Goal: Task Accomplishment & Management: Manage account settings

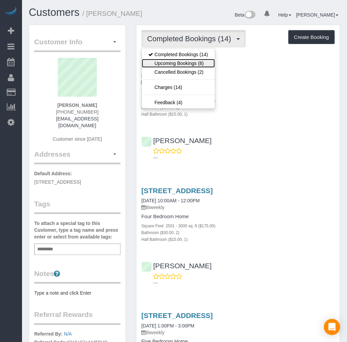
click at [181, 63] on link "Upcoming Bookings (8)" at bounding box center [178, 63] width 73 height 9
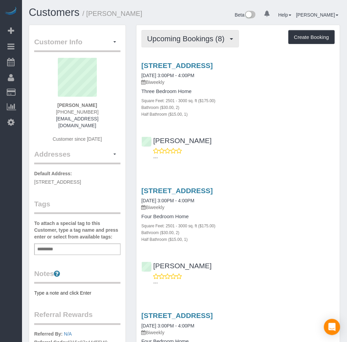
click at [182, 40] on span "Upcoming Bookings (8)" at bounding box center [187, 39] width 81 height 8
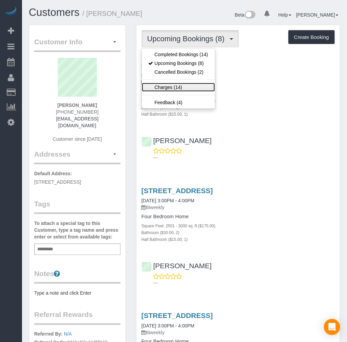
click at [162, 89] on link "Charges (14)" at bounding box center [178, 87] width 73 height 9
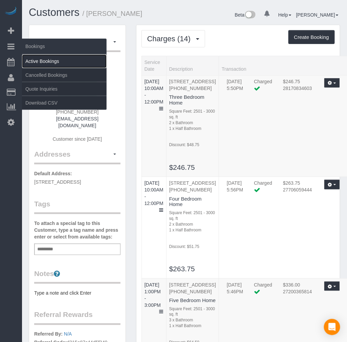
click at [41, 59] on link "Active Bookings" at bounding box center [64, 61] width 85 height 14
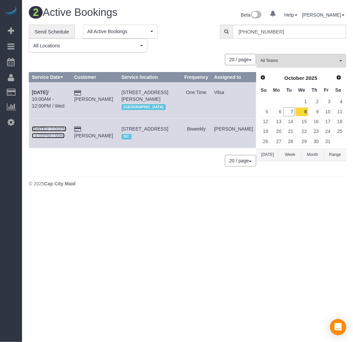
click at [42, 132] on b "Oct 8th" at bounding box center [40, 128] width 16 height 5
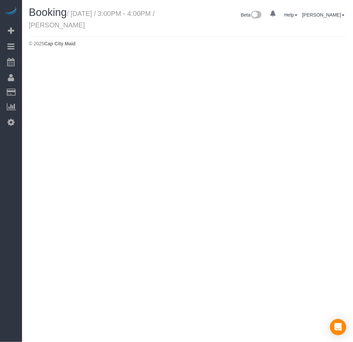
select select "VA"
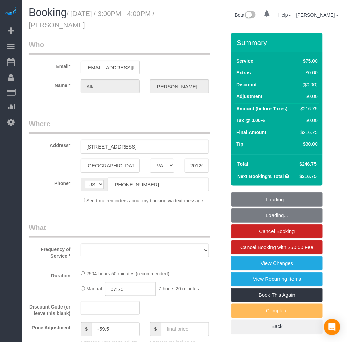
select select "string:fspay-199232cb-4e9d-4b0b-a1d1-a0eb648f9444"
select select "2501"
select select "2"
select select "1"
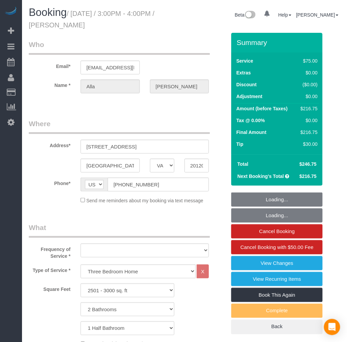
select select "object:4623"
select select "number:5"
select select "number:26"
select select "number:35"
select select "number:17"
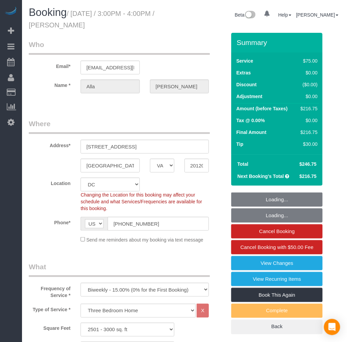
select select "object:4682"
select select "2501"
select select "2"
select select "1"
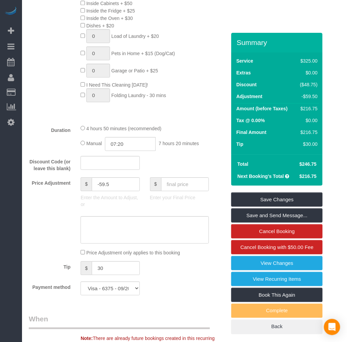
scroll to position [564, 0]
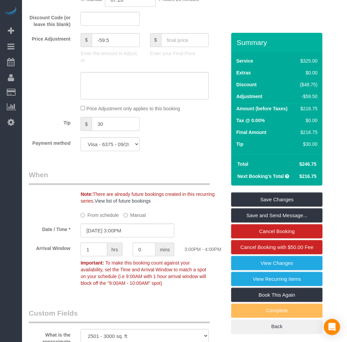
drag, startPoint x: 105, startPoint y: 129, endPoint x: 75, endPoint y: 131, distance: 29.8
click at [75, 131] on div "$ 30" at bounding box center [109, 124] width 69 height 15
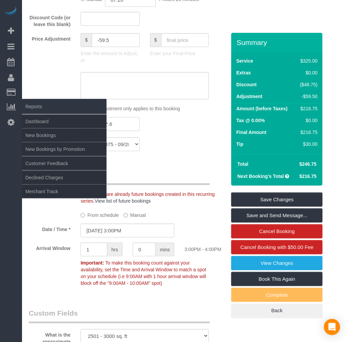
type input "226*.60"
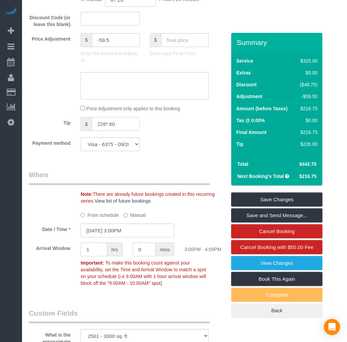
drag, startPoint x: 99, startPoint y: 132, endPoint x: 52, endPoint y: 130, distance: 46.4
click at [52, 131] on div "Tip $ 226*.60" at bounding box center [127, 124] width 207 height 15
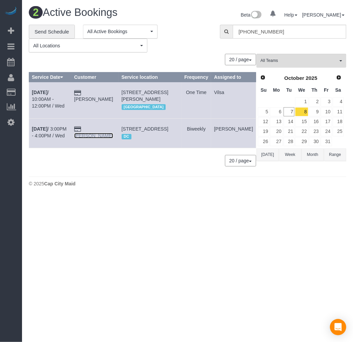
click at [109, 135] on link "Alla Levin" at bounding box center [93, 135] width 39 height 5
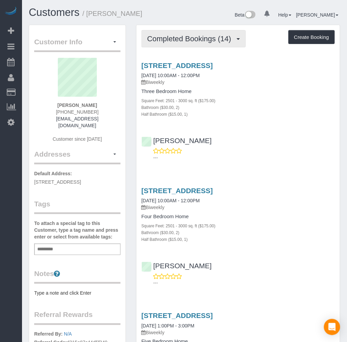
click at [204, 37] on span "Completed Bookings (14)" at bounding box center [190, 39] width 87 height 8
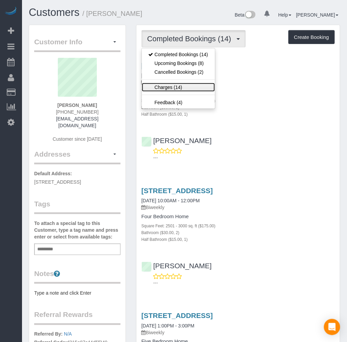
click at [163, 87] on link "Charges (14)" at bounding box center [178, 87] width 73 height 9
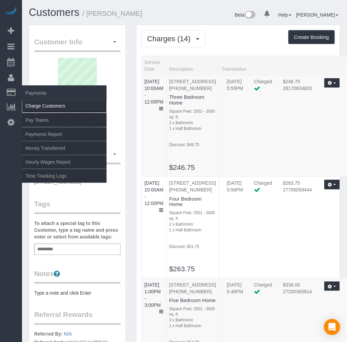
click at [49, 106] on link "Charge Customers" at bounding box center [64, 106] width 85 height 14
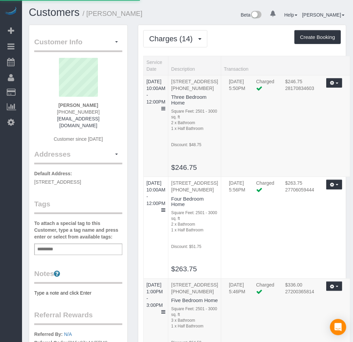
select select
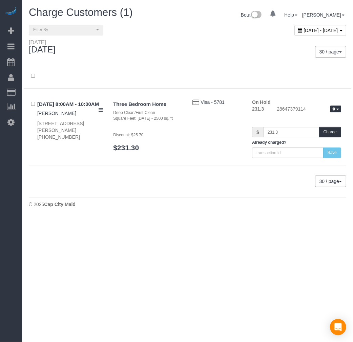
click at [303, 31] on span "October 07, 2025 - October 07, 2025" at bounding box center [320, 30] width 34 height 5
type input "**********"
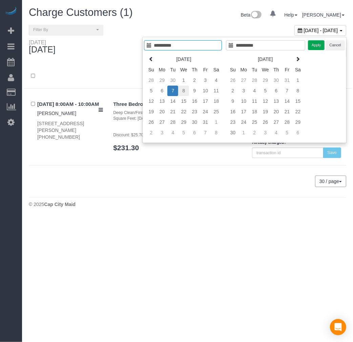
type input "**********"
click at [182, 89] on td "8" at bounding box center [183, 91] width 11 height 10
type input "**********"
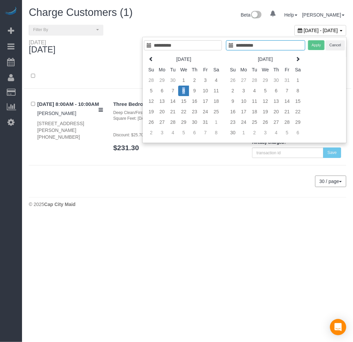
click at [182, 89] on td "8" at bounding box center [183, 91] width 11 height 10
click at [312, 47] on button "Apply" at bounding box center [316, 45] width 17 height 10
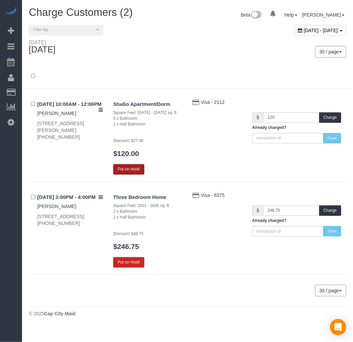
click at [124, 168] on button "Put on Hold!" at bounding box center [128, 169] width 31 height 10
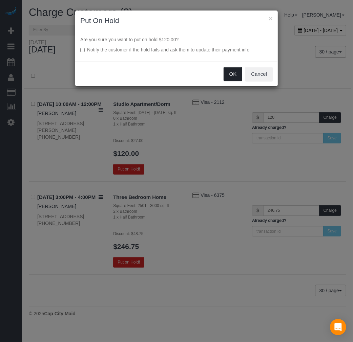
click at [230, 77] on button "OK" at bounding box center [232, 74] width 19 height 14
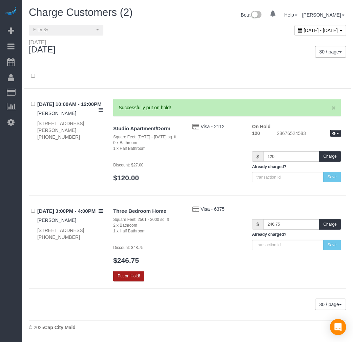
click at [132, 273] on button "Put on Hold!" at bounding box center [128, 276] width 31 height 10
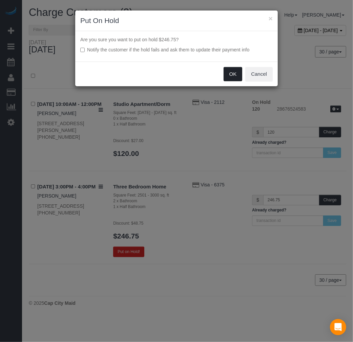
click at [229, 76] on button "OK" at bounding box center [232, 74] width 19 height 14
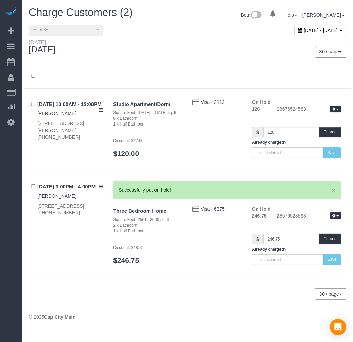
click at [294, 33] on div "October 08, 2025 - October 08, 2025" at bounding box center [320, 30] width 52 height 11
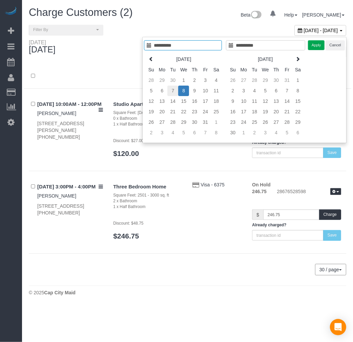
type input "**********"
click at [175, 92] on td "7" at bounding box center [172, 91] width 11 height 10
type input "**********"
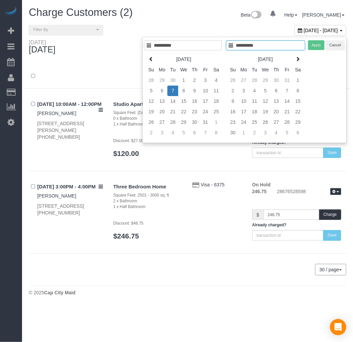
click at [174, 91] on td "7" at bounding box center [172, 91] width 11 height 10
type input "**********"
click at [313, 44] on button "Apply" at bounding box center [316, 45] width 17 height 10
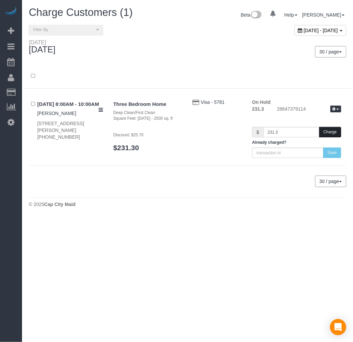
drag, startPoint x: 324, startPoint y: 146, endPoint x: 326, endPoint y: 134, distance: 12.0
click at [326, 134] on button "Charge" at bounding box center [330, 132] width 22 height 10
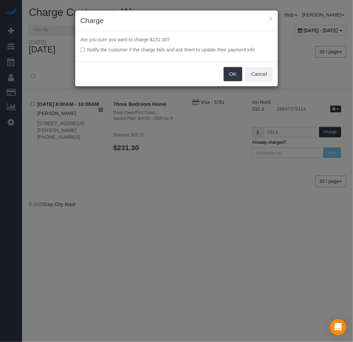
click at [231, 82] on div "OK Cancel" at bounding box center [176, 74] width 202 height 25
click at [231, 74] on button "OK" at bounding box center [232, 74] width 19 height 14
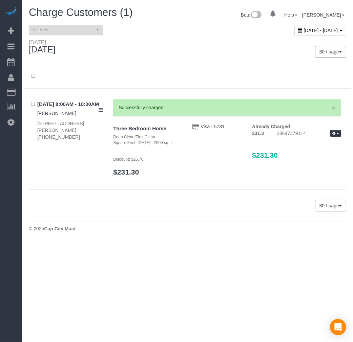
drag, startPoint x: 53, startPoint y: 57, endPoint x: 48, endPoint y: 28, distance: 29.5
click at [53, 57] on link "Active Bookings" at bounding box center [64, 61] width 85 height 14
